Goal: Obtain resource: Download file/media

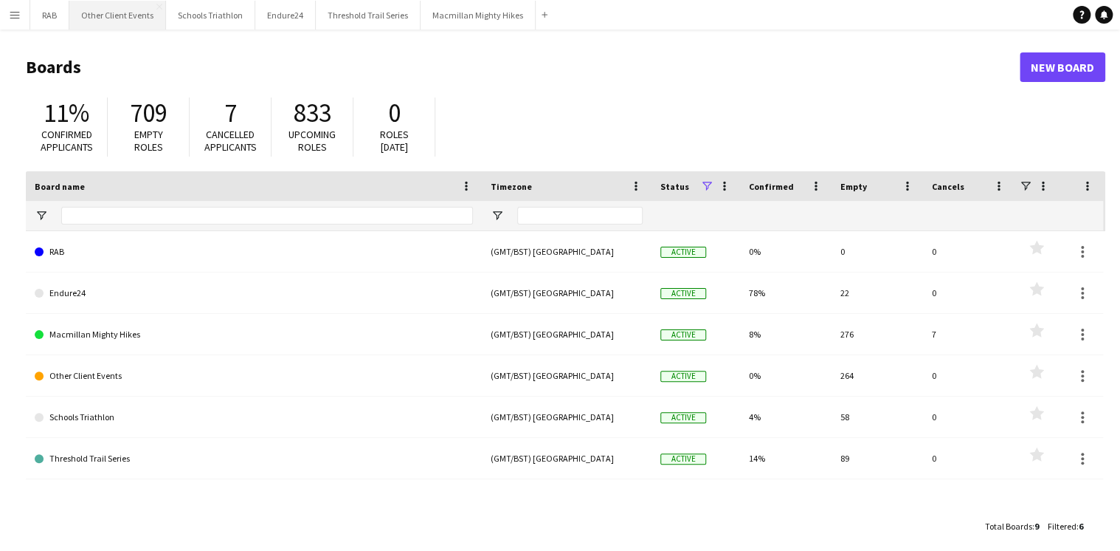
click at [125, 14] on button "Other Client Events Close" at bounding box center [117, 15] width 97 height 29
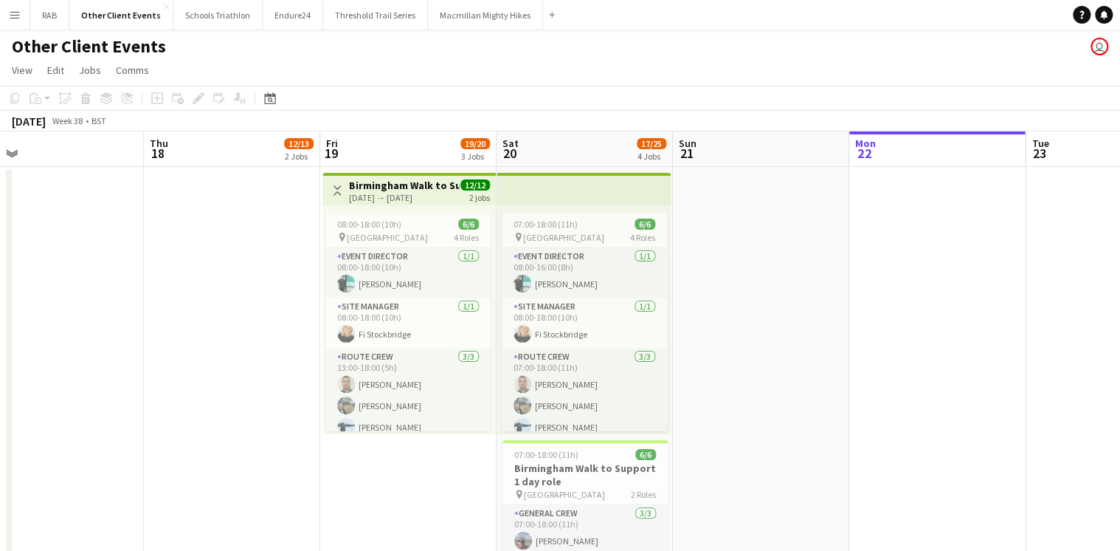
scroll to position [0, 385]
drag, startPoint x: 118, startPoint y: 154, endPoint x: 792, endPoint y: 186, distance: 674.7
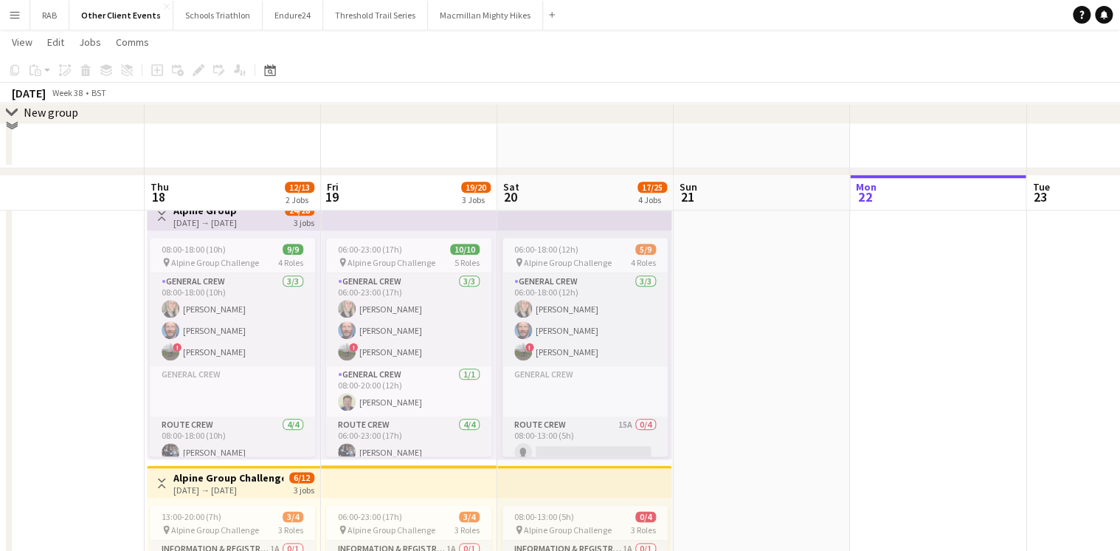
scroll to position [650, 0]
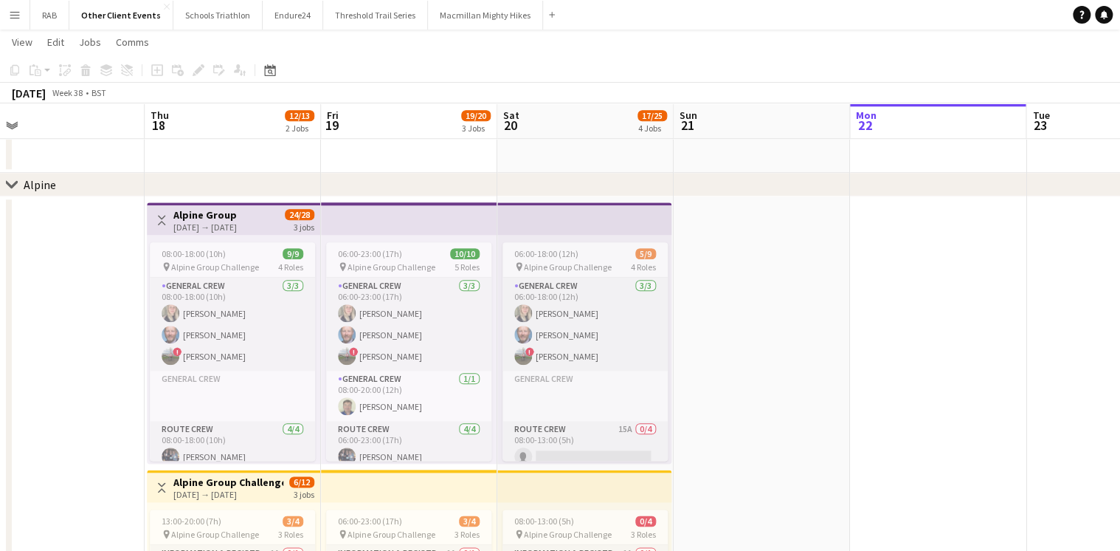
click at [13, 16] on app-icon "Menu" at bounding box center [15, 15] width 12 height 12
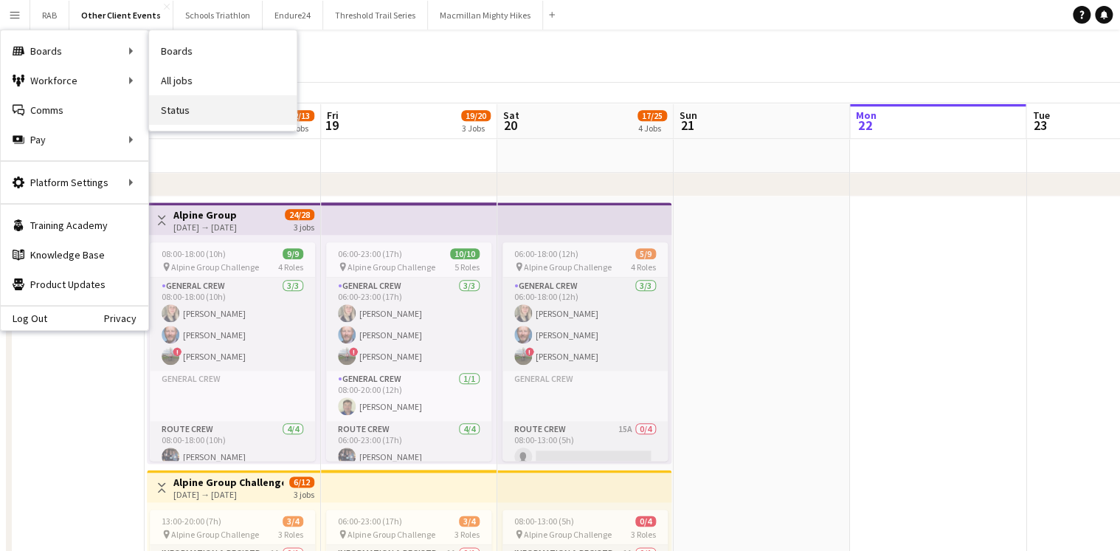
click at [161, 110] on link "Status" at bounding box center [223, 110] width 148 height 30
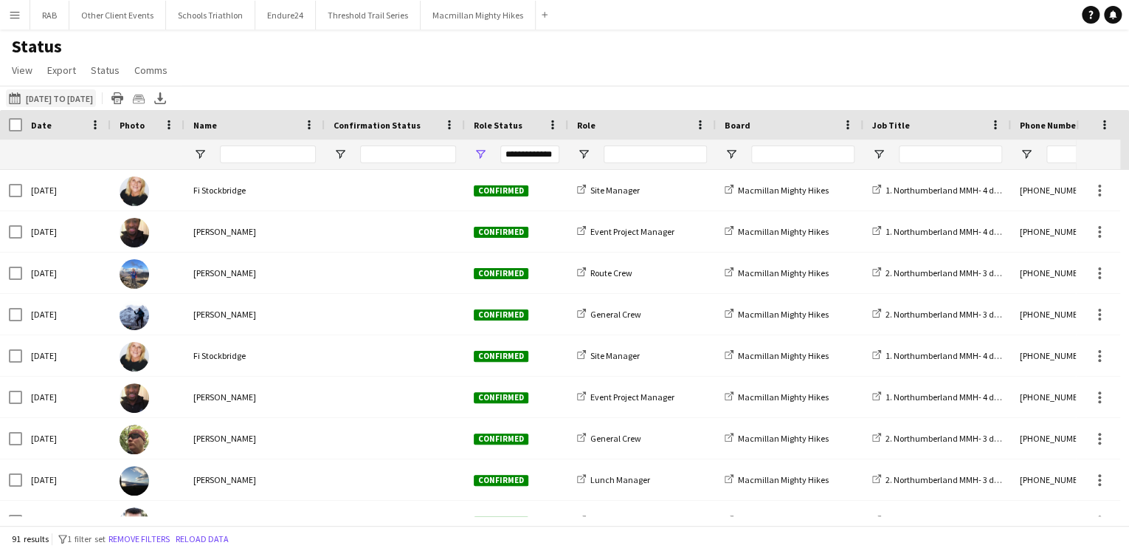
click at [41, 97] on button "[DATE] to [DATE] [DATE] to [DATE]" at bounding box center [51, 98] width 90 height 18
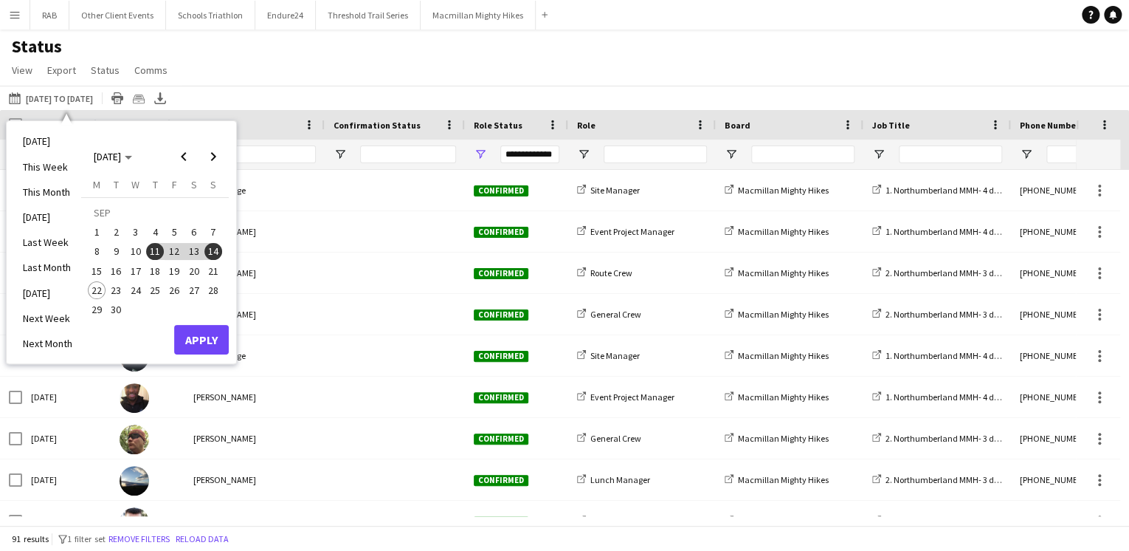
click at [176, 271] on span "19" at bounding box center [174, 271] width 18 height 18
click at [119, 286] on span "23" at bounding box center [117, 290] width 18 height 18
click at [205, 325] on button "Apply" at bounding box center [201, 340] width 55 height 30
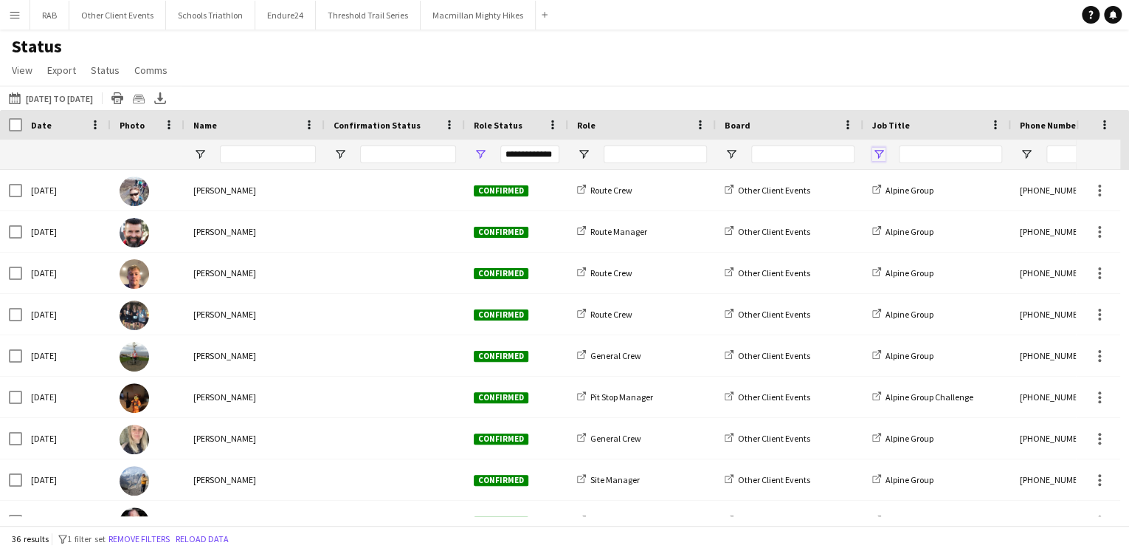
click at [881, 151] on span "Open Filter Menu" at bounding box center [878, 154] width 13 height 13
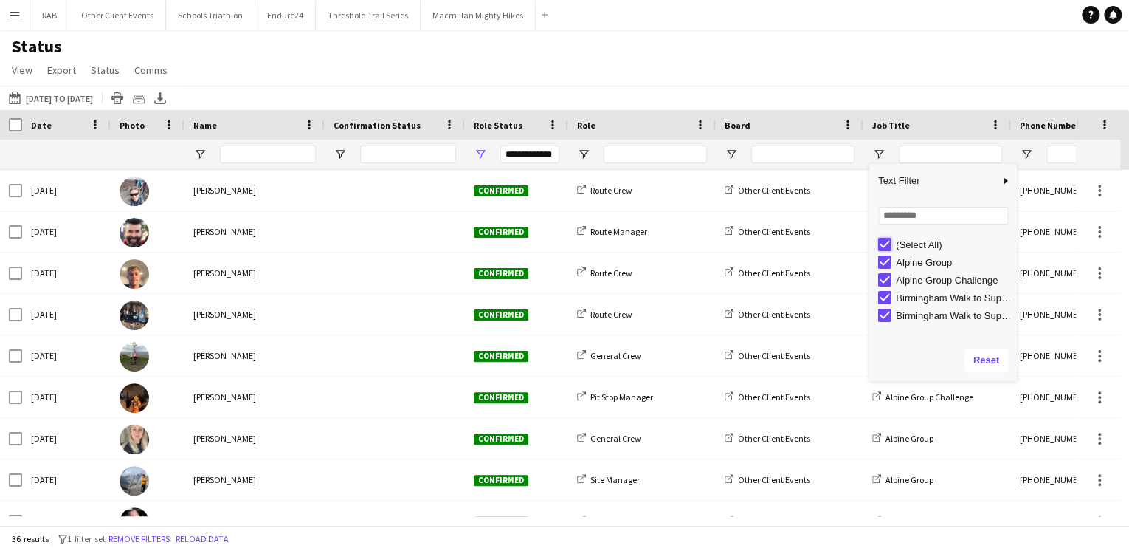
type input "***"
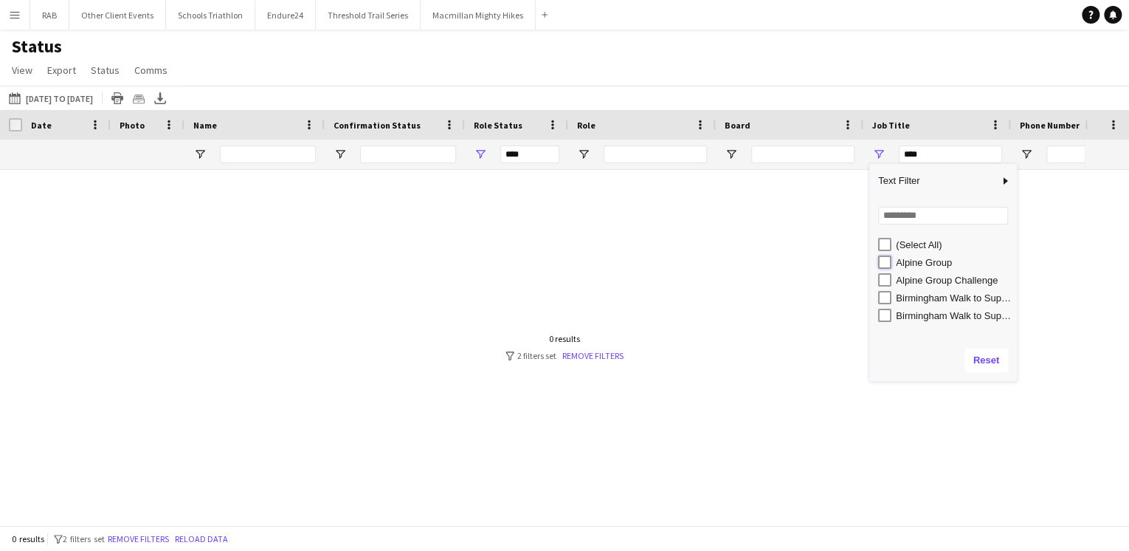
type input "**********"
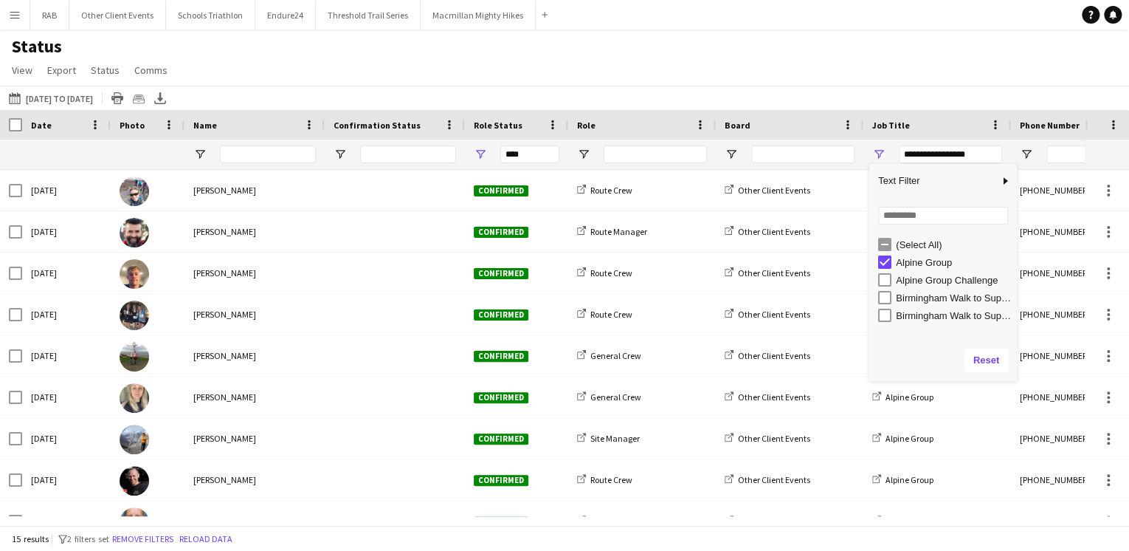
type input "**********"
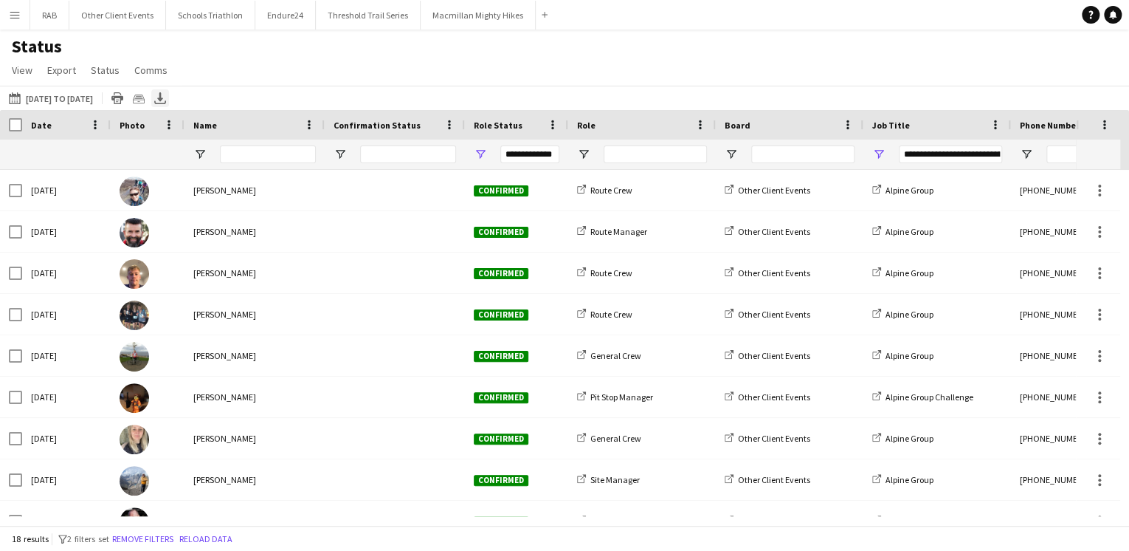
click at [166, 97] on icon "Export XLSX" at bounding box center [160, 98] width 12 height 12
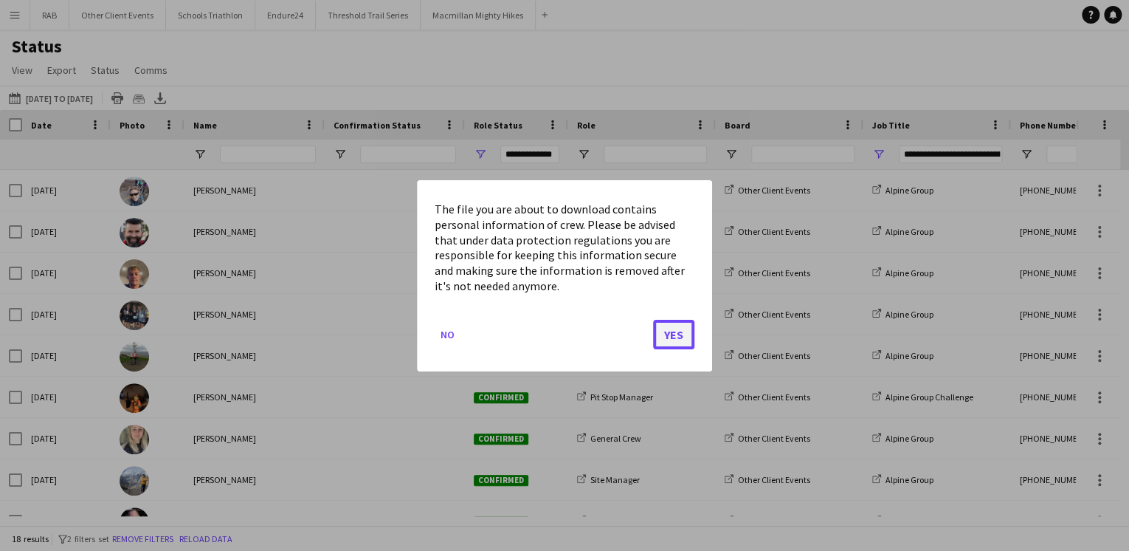
click at [671, 335] on button "Yes" at bounding box center [673, 334] width 41 height 30
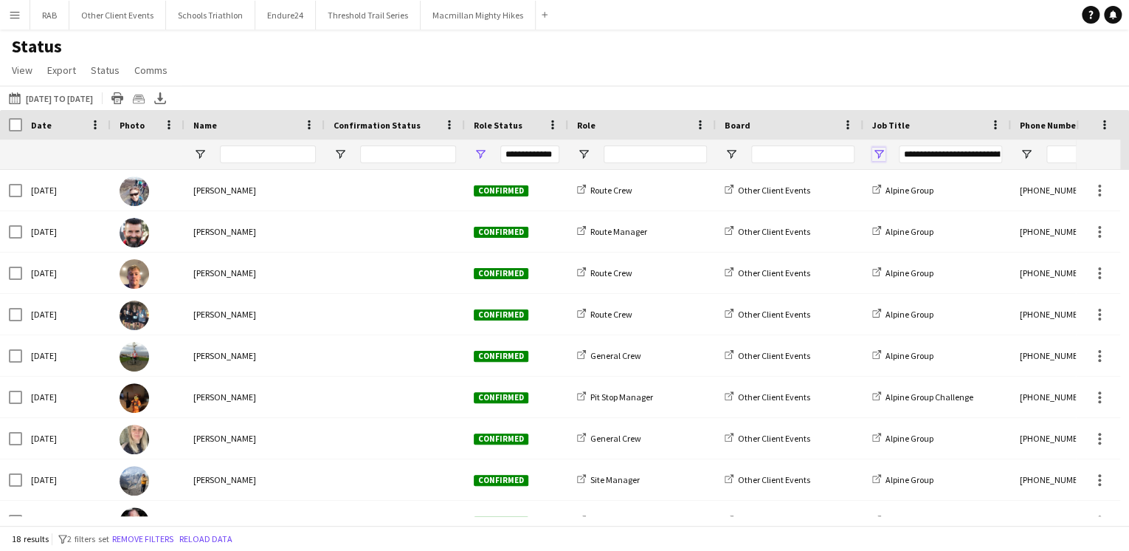
click at [878, 151] on span "Open Filter Menu" at bounding box center [878, 154] width 13 height 13
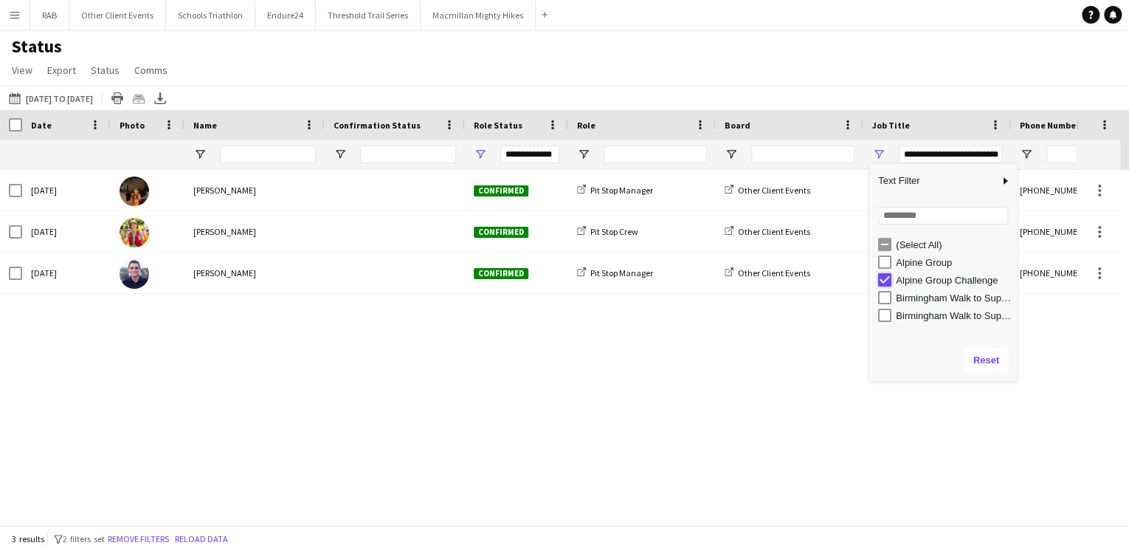
type input "***"
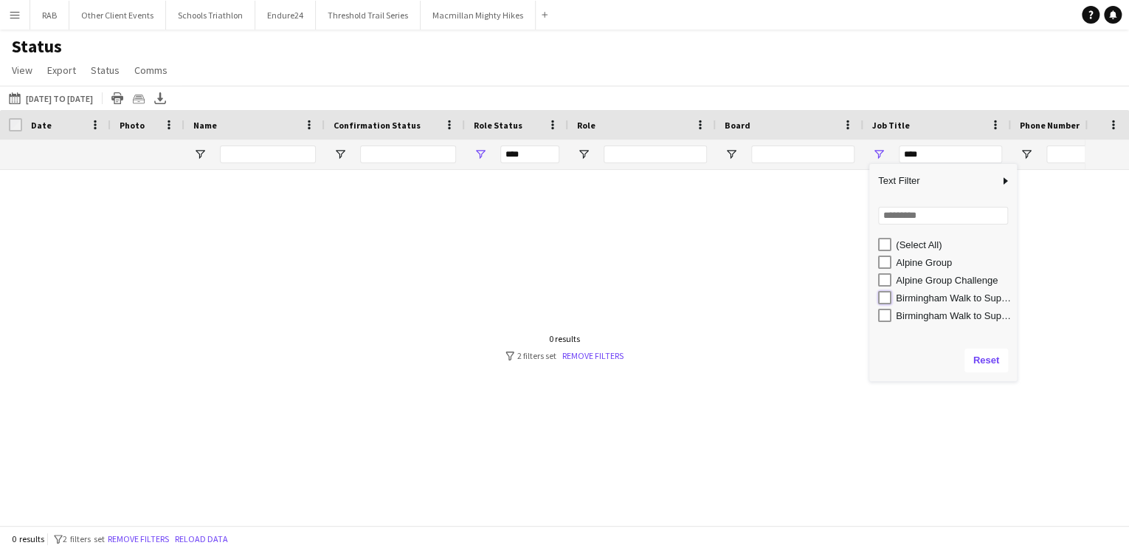
type input "**********"
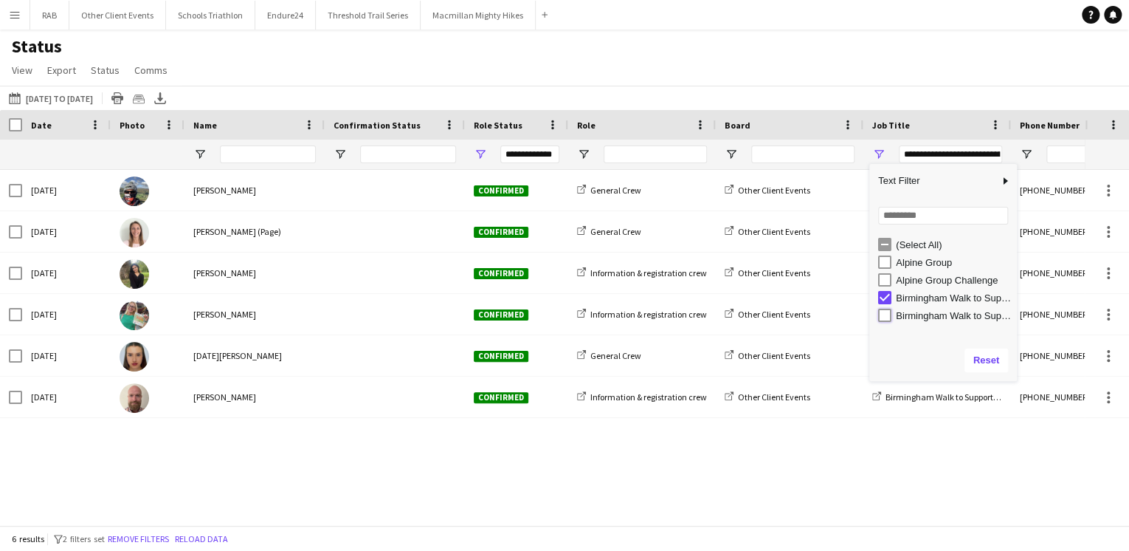
type input "**********"
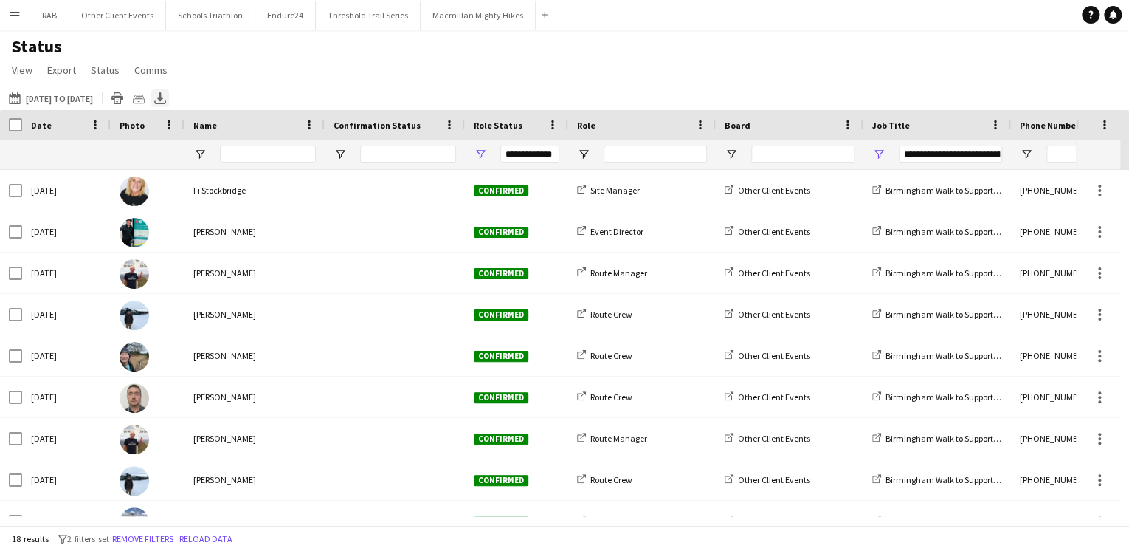
click at [163, 100] on icon at bounding box center [160, 96] width 6 height 9
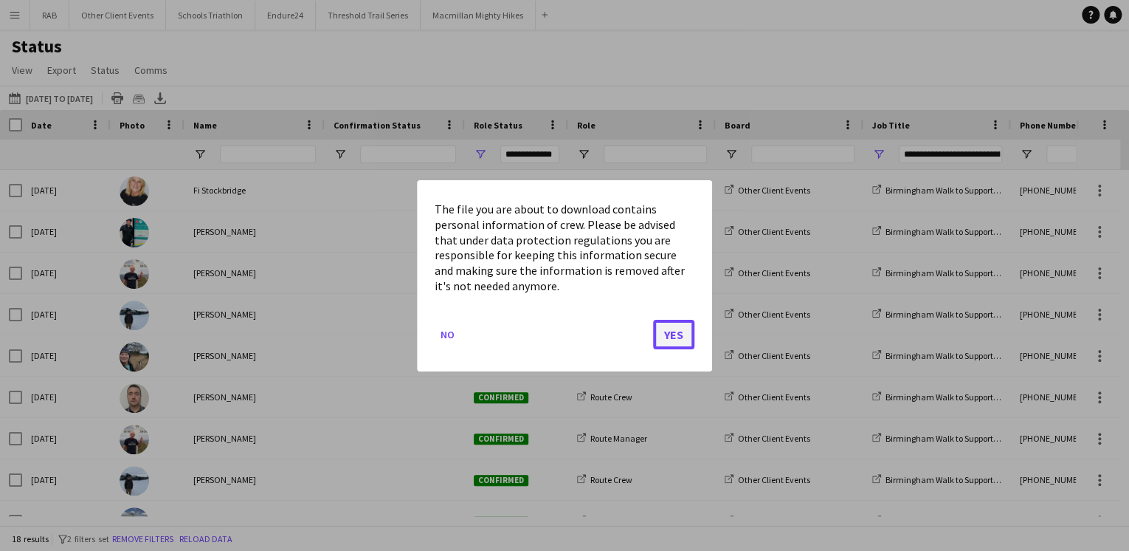
click at [667, 328] on button "Yes" at bounding box center [673, 334] width 41 height 30
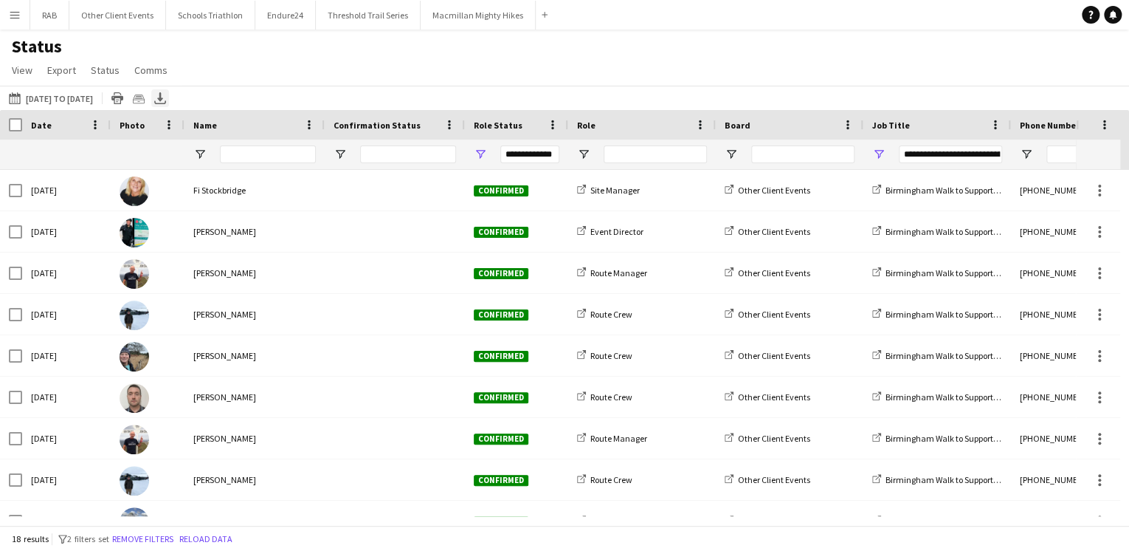
click at [163, 98] on icon at bounding box center [160, 96] width 6 height 9
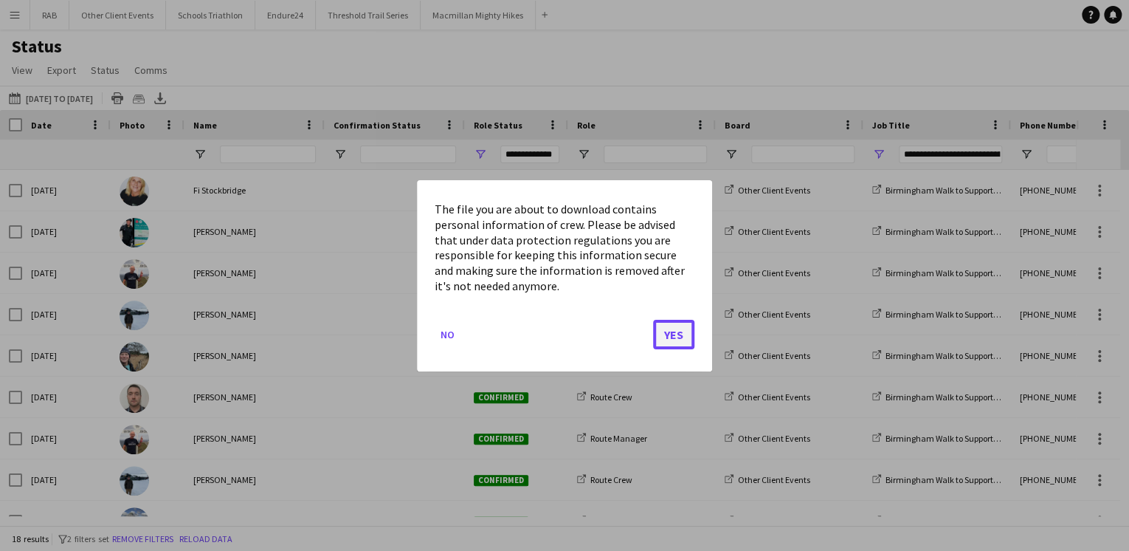
click at [669, 333] on button "Yes" at bounding box center [673, 334] width 41 height 30
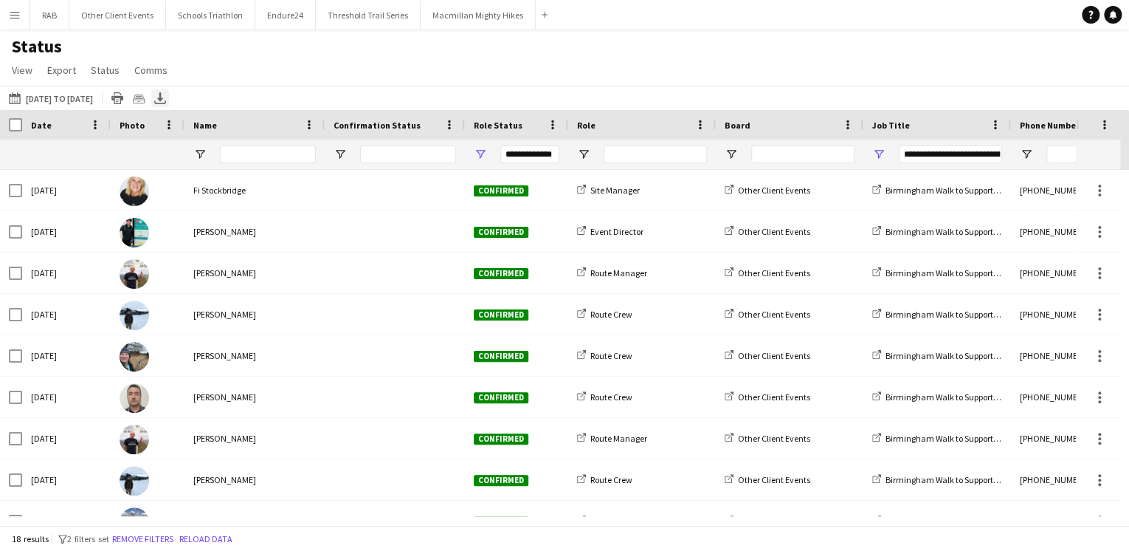
click at [163, 97] on icon at bounding box center [160, 96] width 6 height 9
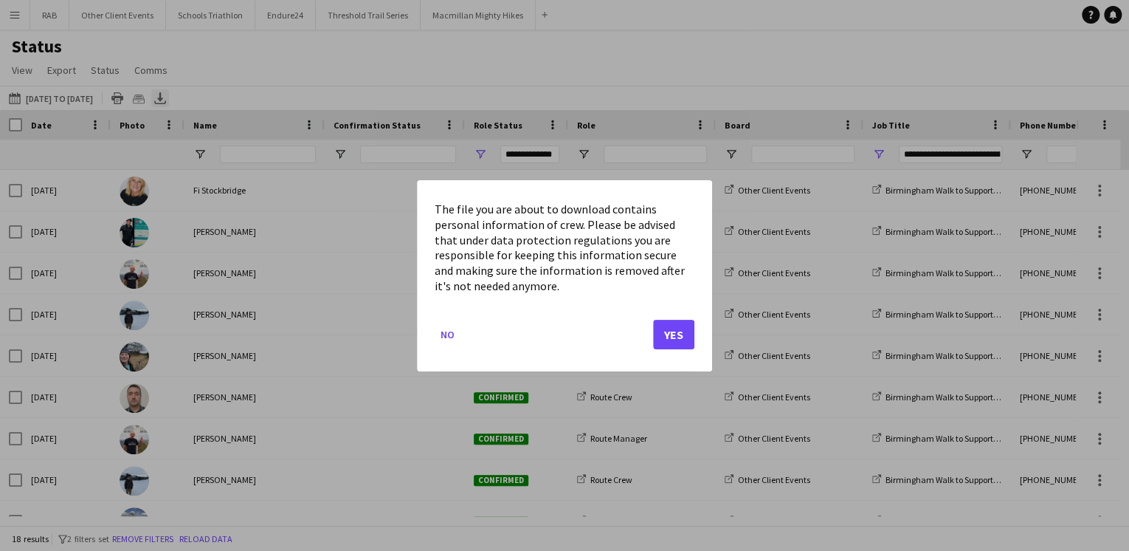
click at [190, 97] on div at bounding box center [564, 275] width 1129 height 551
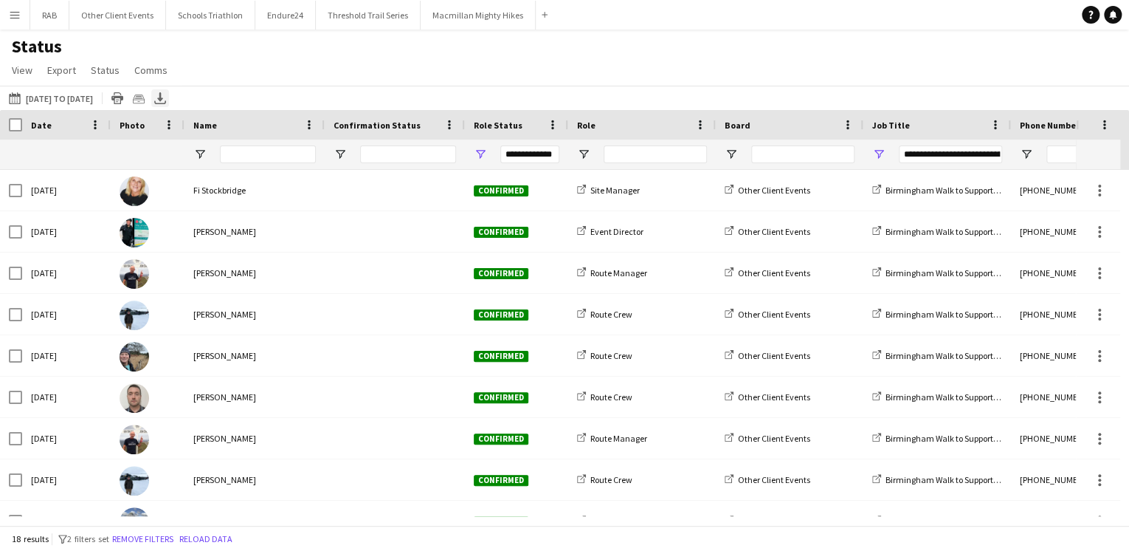
click at [166, 103] on icon "Export XLSX" at bounding box center [160, 98] width 12 height 12
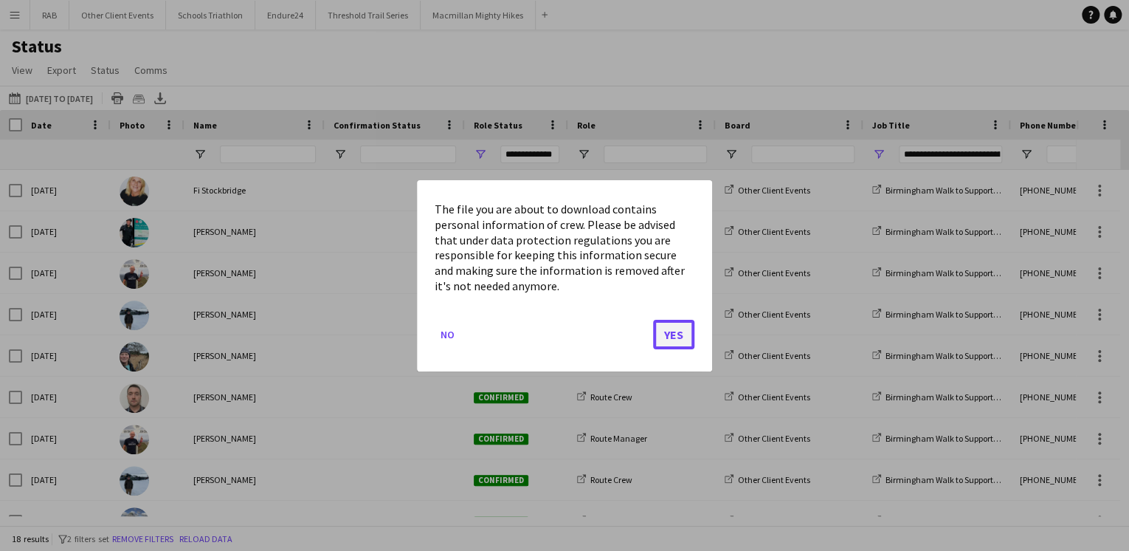
click at [672, 343] on button "Yes" at bounding box center [673, 334] width 41 height 30
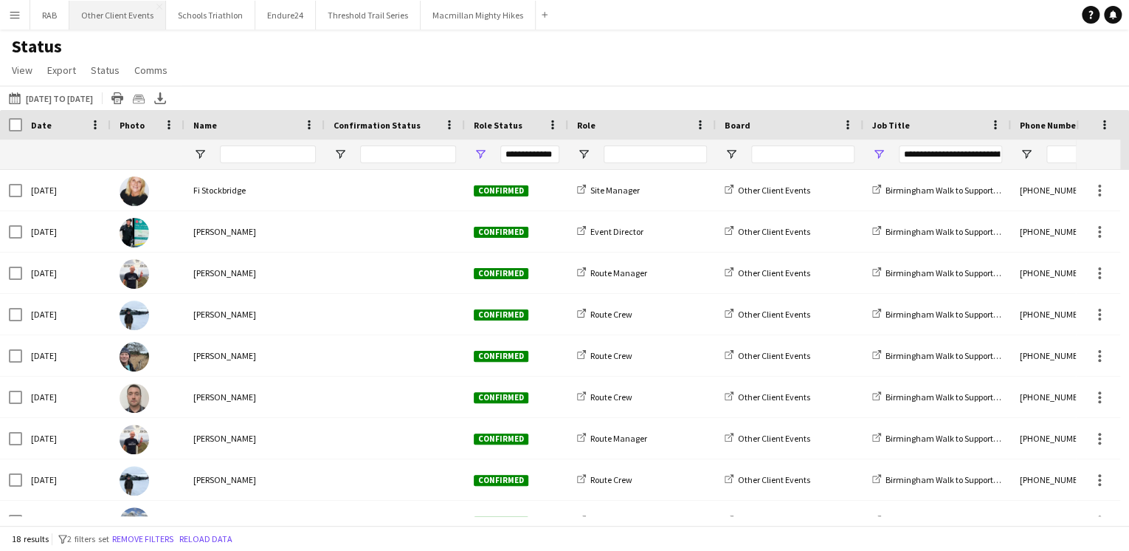
click at [128, 21] on button "Other Client Events Close" at bounding box center [117, 15] width 97 height 29
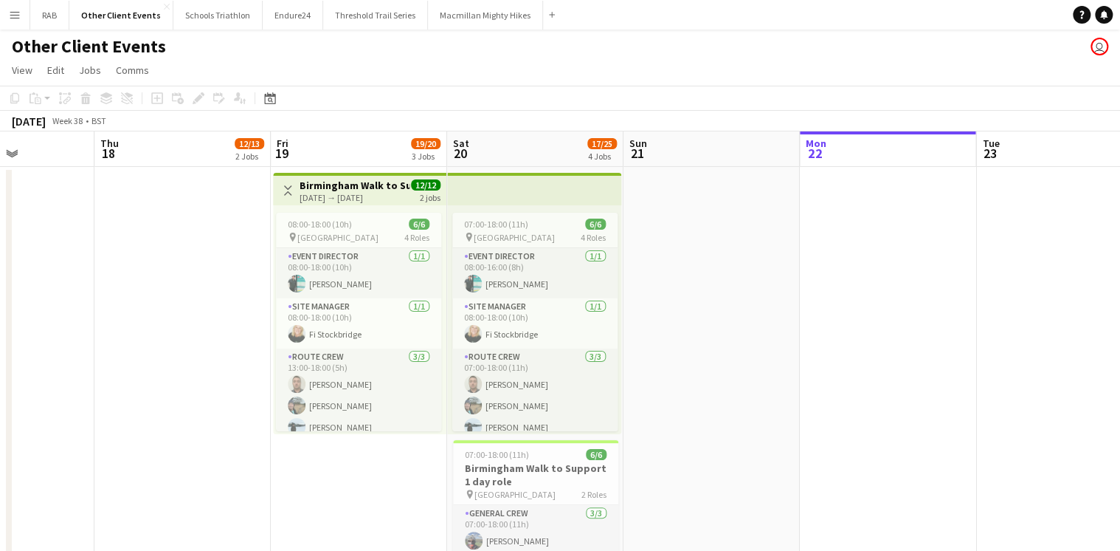
scroll to position [0, 426]
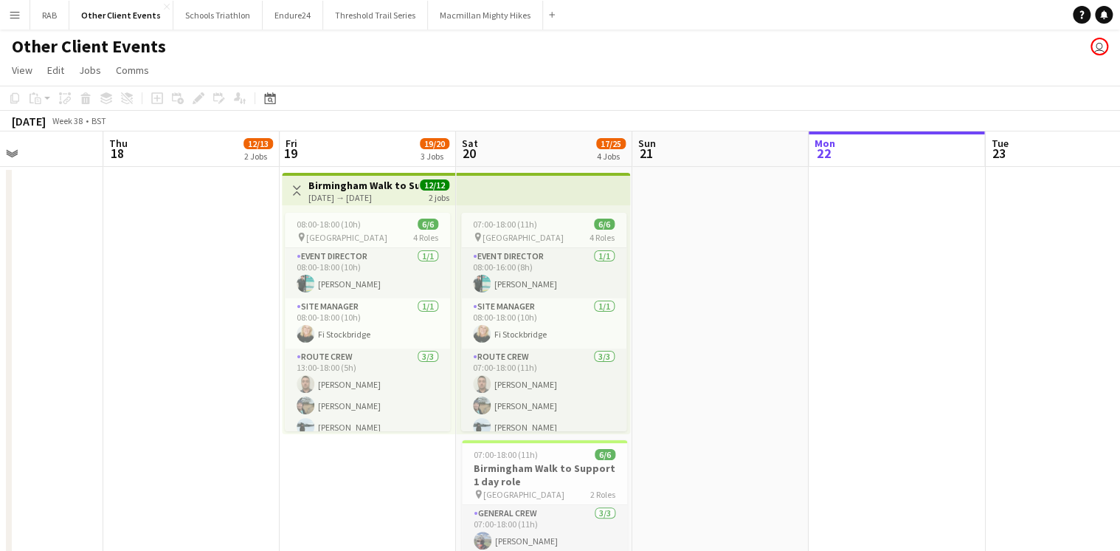
drag, startPoint x: 212, startPoint y: 154, endPoint x: 844, endPoint y: 176, distance: 633.0
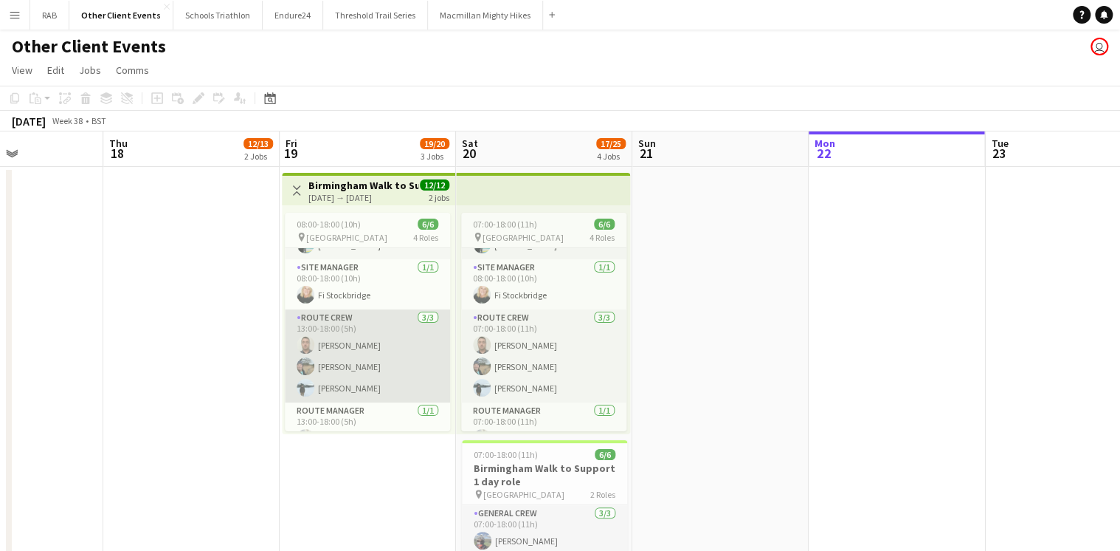
scroll to position [59, 0]
